Goal: Transaction & Acquisition: Download file/media

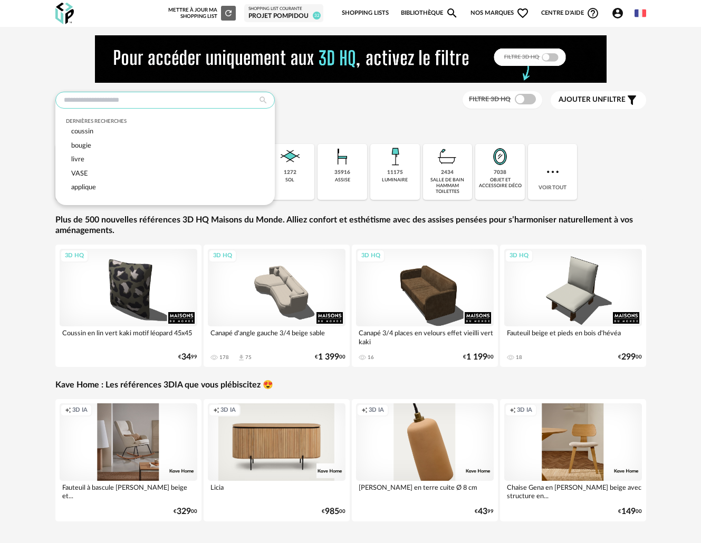
click at [223, 104] on input "text" at bounding box center [164, 100] width 219 height 17
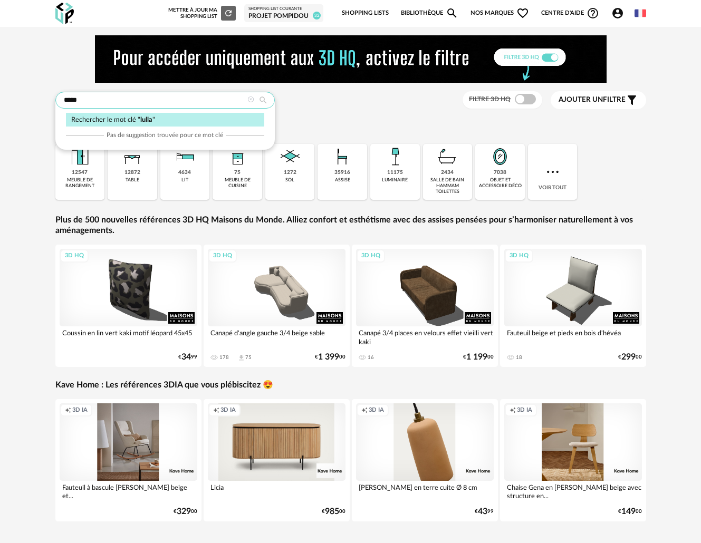
type input "*****"
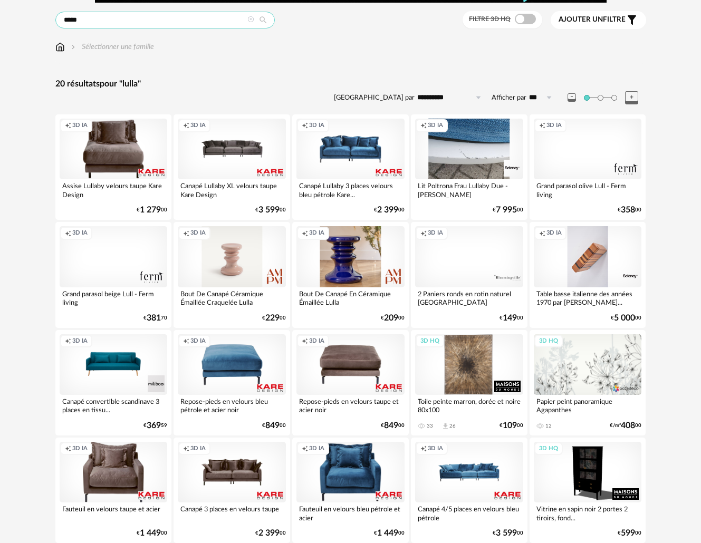
scroll to position [123, 0]
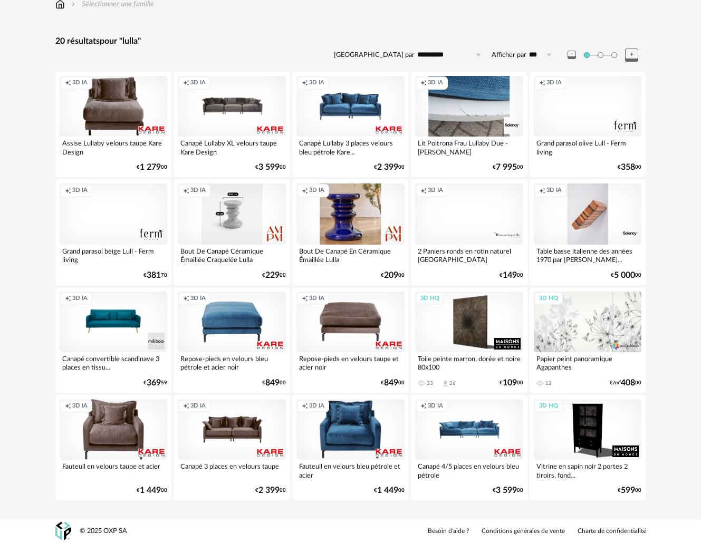
click at [239, 225] on div "Creation icon 3D IA" at bounding box center [232, 214] width 108 height 61
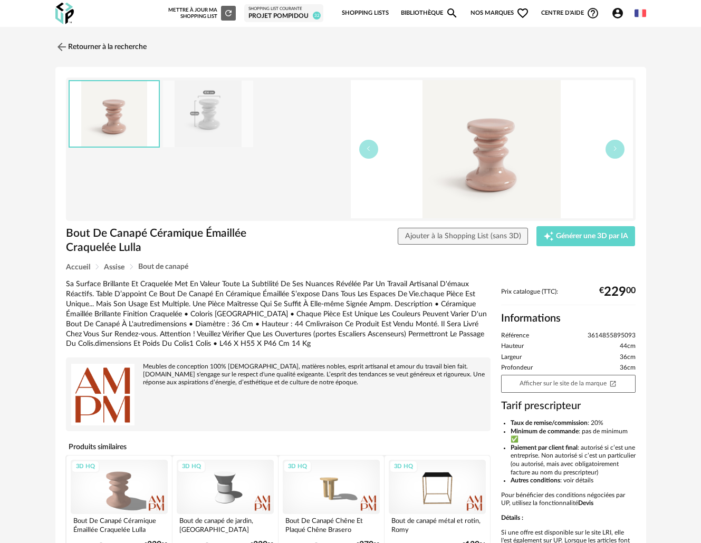
click at [619, 9] on icon "Account Circle icon" at bounding box center [617, 13] width 11 height 11
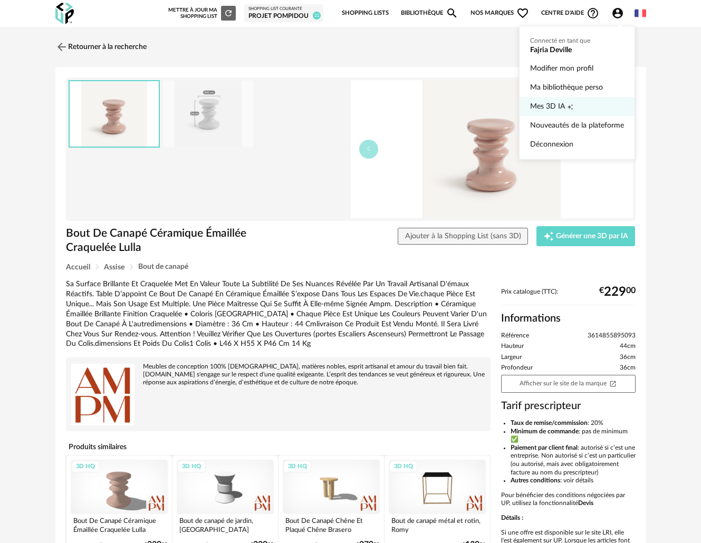
click at [565, 107] on link "Mes 3D IA Creation icon" at bounding box center [577, 106] width 94 height 19
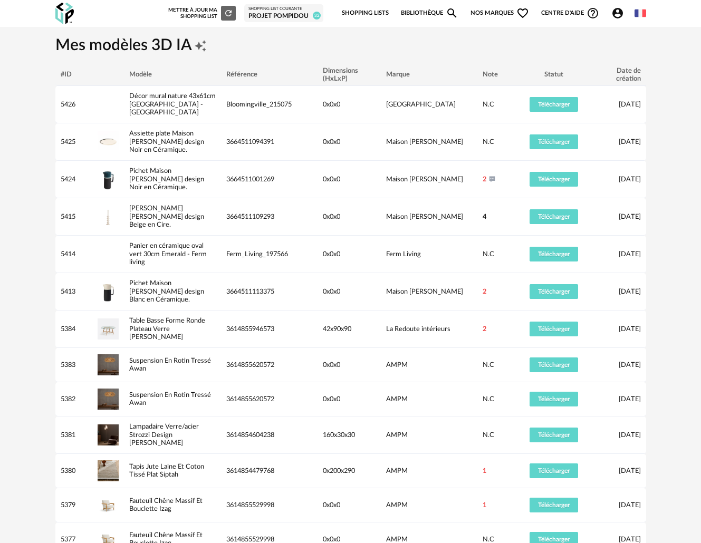
click at [427, 14] on link "Bibliothèque Magnify icon" at bounding box center [430, 13] width 58 height 22
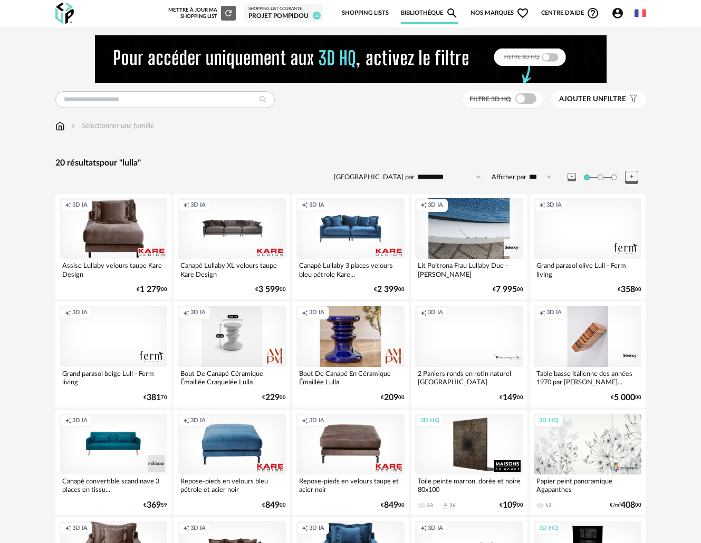
click at [224, 341] on div "Creation icon 3D IA" at bounding box center [232, 336] width 108 height 61
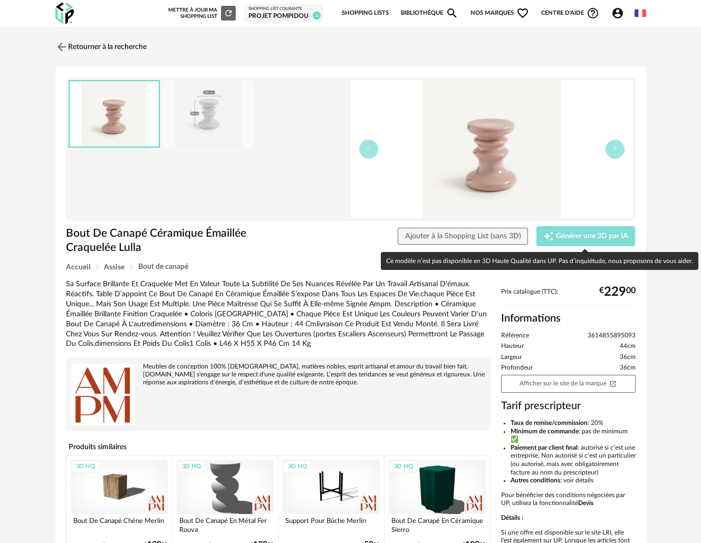
click at [561, 235] on span "Générer une 3D par IA" at bounding box center [592, 236] width 72 height 7
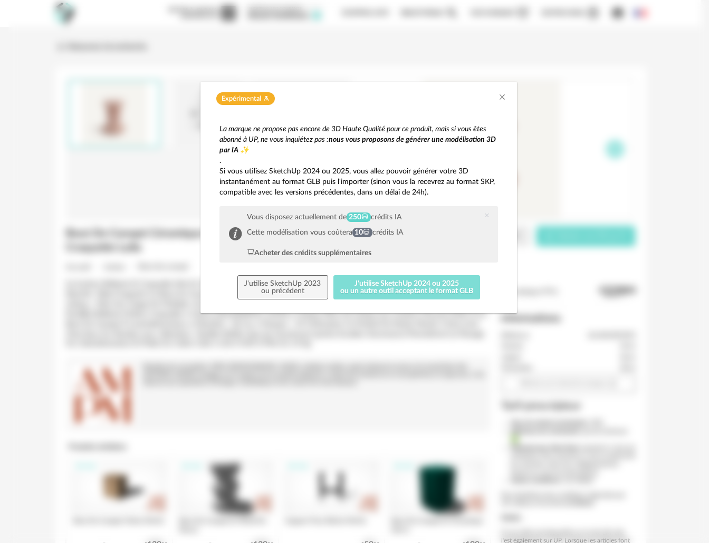
click at [417, 287] on button "J'utilise SketchUp 2024 ou 2025 ou un autre outil acceptant le format GLB" at bounding box center [406, 287] width 147 height 24
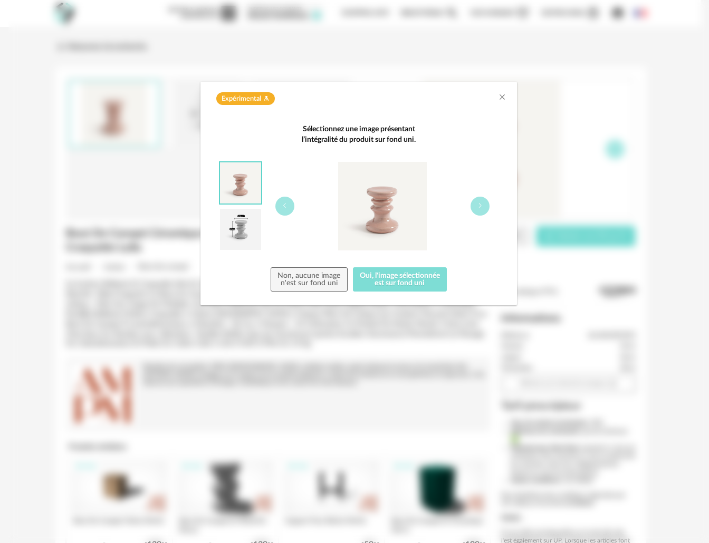
click at [412, 278] on button "Oui, l'image sélectionnée est sur fond uni" at bounding box center [400, 279] width 94 height 24
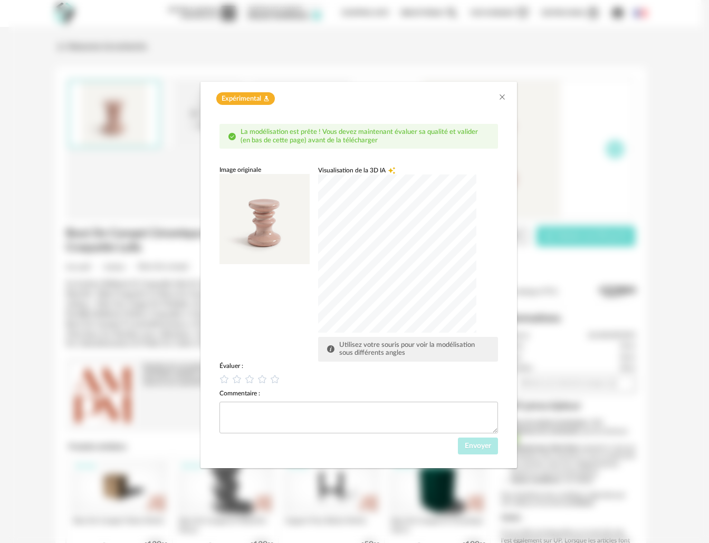
click at [364, 280] on div "dialog" at bounding box center [397, 254] width 158 height 158
click at [343, 268] on div "dialog" at bounding box center [397, 254] width 158 height 158
click at [341, 241] on div "dialog" at bounding box center [397, 254] width 158 height 158
click at [264, 383] on icon "dialog" at bounding box center [262, 379] width 11 height 11
click at [470, 445] on span "Envoyer" at bounding box center [478, 445] width 26 height 7
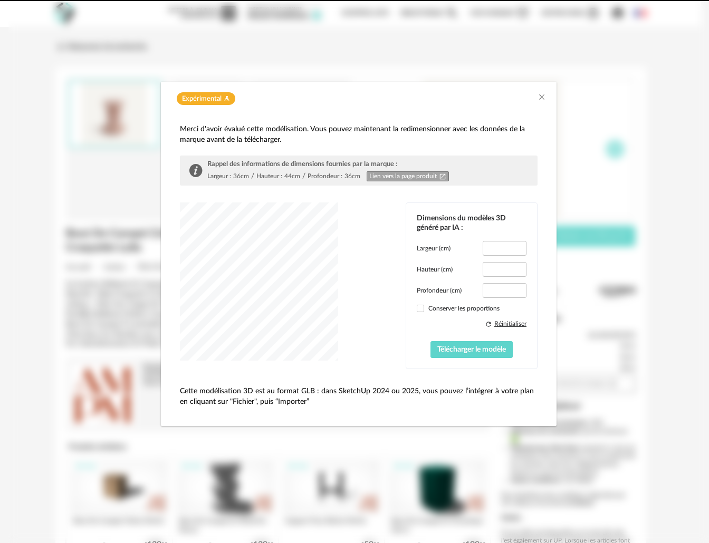
type input "****"
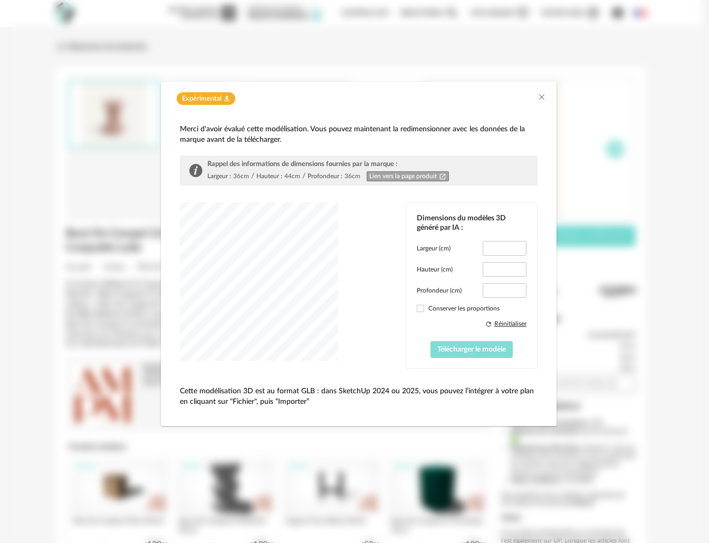
click at [470, 348] on span "Télécharger le modèle" at bounding box center [471, 349] width 69 height 7
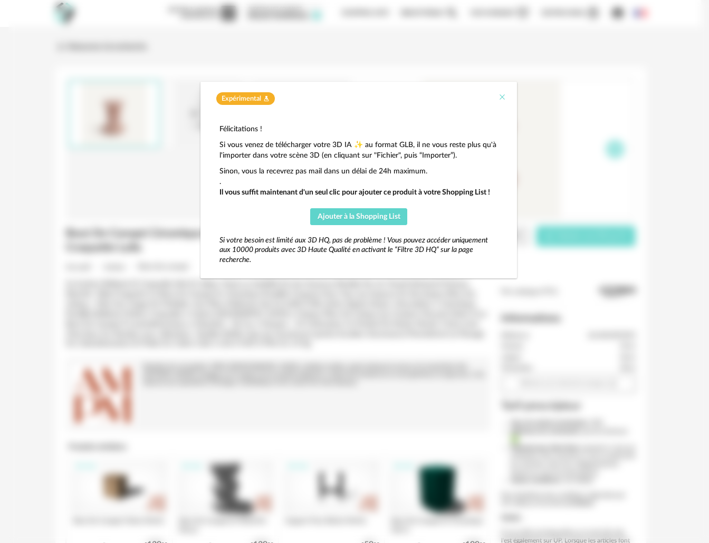
click at [505, 96] on icon "Close" at bounding box center [502, 97] width 8 height 8
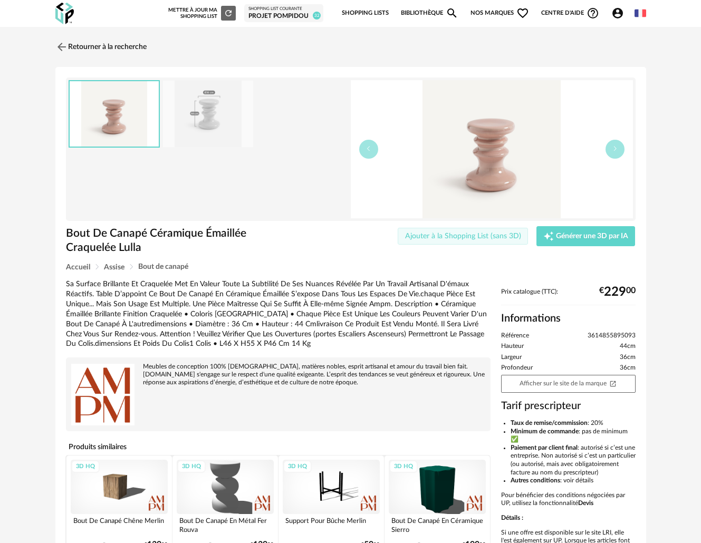
click at [416, 237] on span "Ajouter à la Shopping List (sans 3D)" at bounding box center [463, 236] width 116 height 7
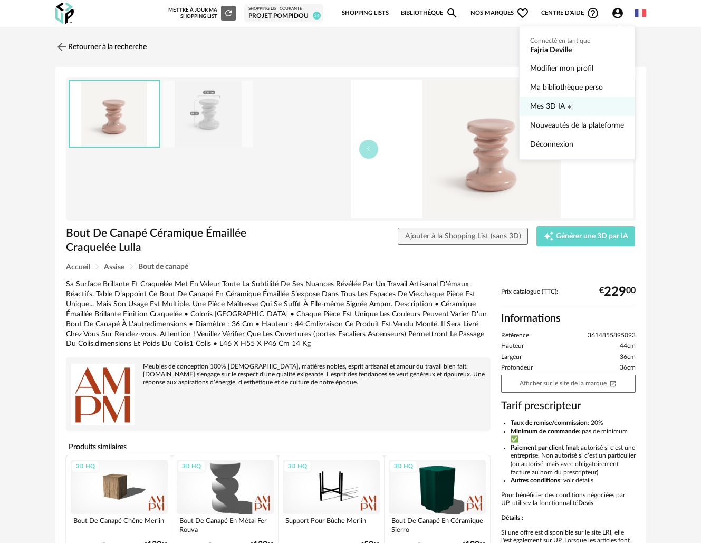
click at [561, 110] on span "Mes 3D IA" at bounding box center [547, 106] width 35 height 19
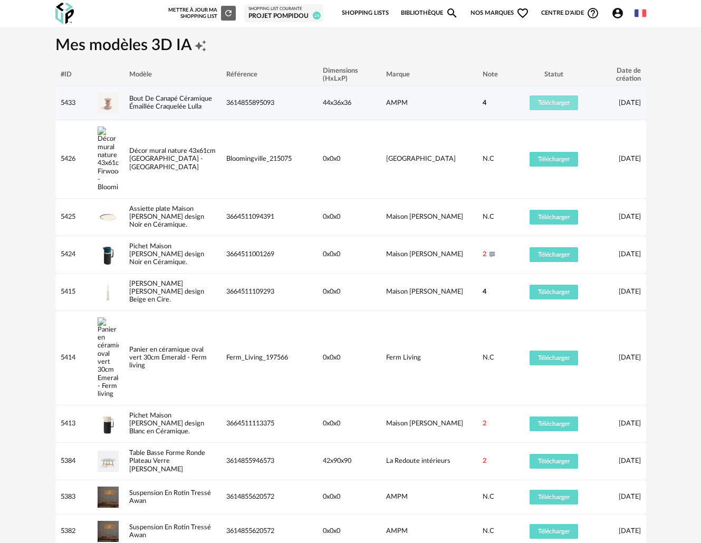
click at [560, 106] on span "Télécharger" at bounding box center [554, 103] width 32 height 6
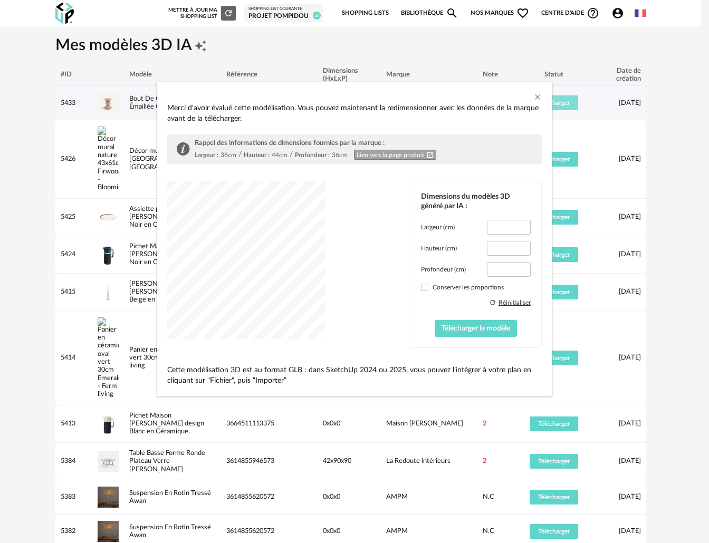
type input "****"
click at [479, 330] on span "Télécharger le modèle" at bounding box center [475, 328] width 69 height 7
